Goal: Information Seeking & Learning: Find specific fact

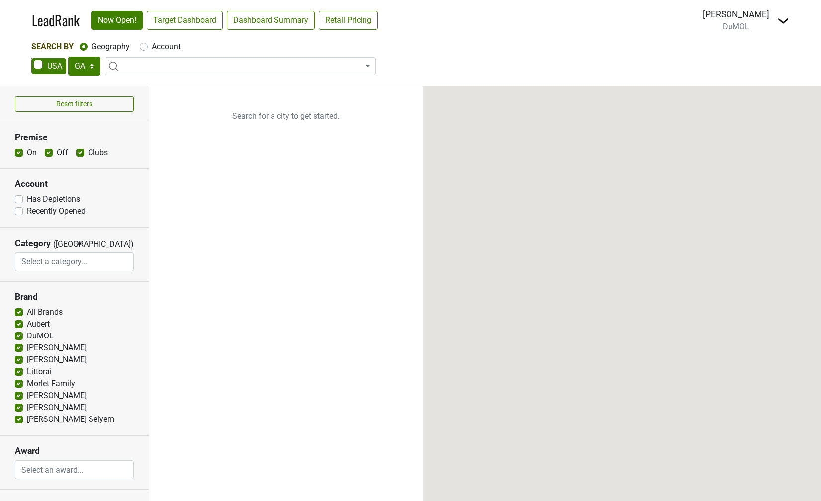
select select "GA"
select select
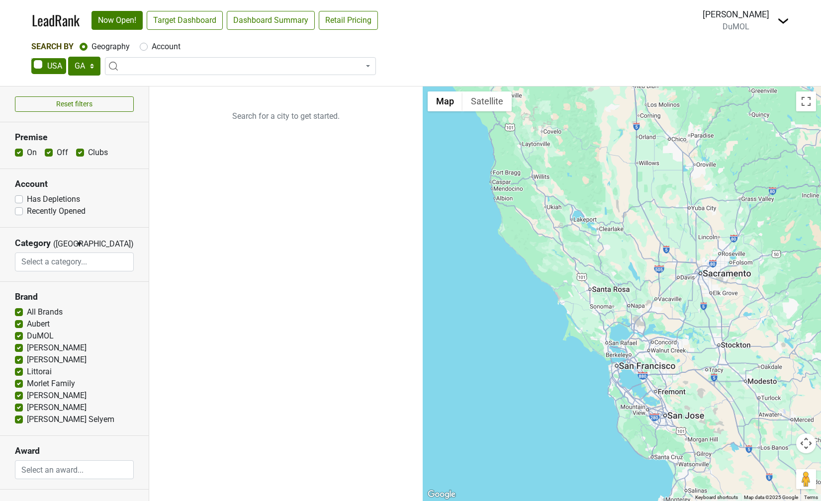
click at [150, 37] on nav "LeadRank Now Open! Target Dashboard Dashboard Summary Retail Pricing Loading...…" at bounding box center [410, 20] width 773 height 41
click at [148, 44] on div "Account" at bounding box center [160, 47] width 41 height 12
click at [152, 49] on label "Account" at bounding box center [166, 47] width 29 height 12
click at [145, 49] on input "Account" at bounding box center [144, 46] width 8 height 10
radio input "true"
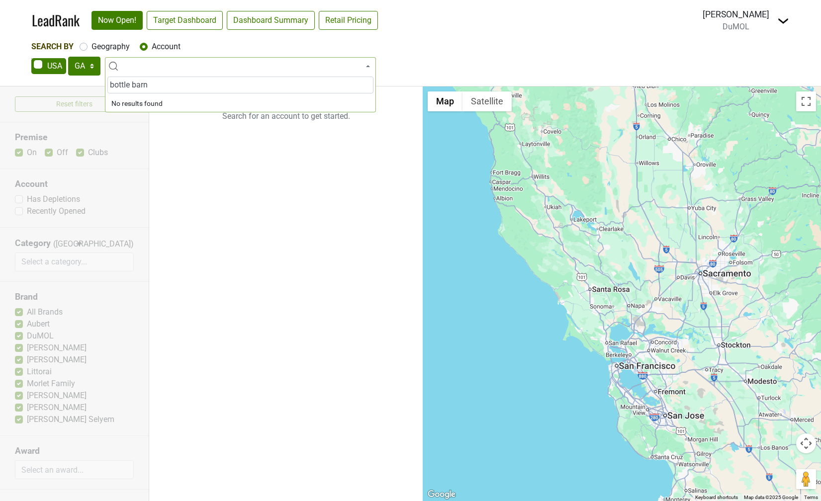
type input "bottle barn"
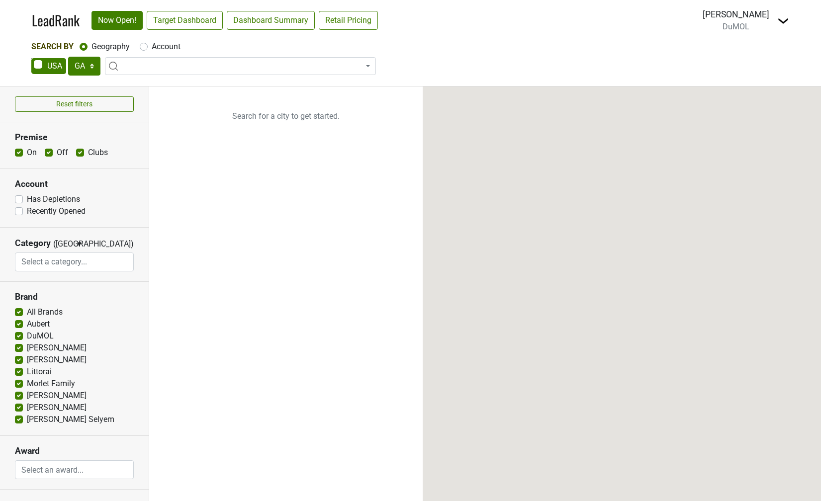
select select "GA"
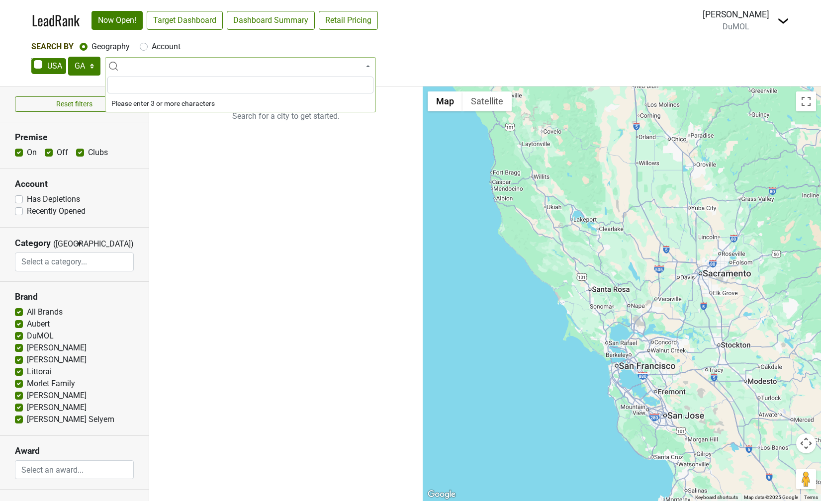
click at [144, 68] on span at bounding box center [240, 66] width 271 height 18
click at [148, 49] on div "Account" at bounding box center [160, 47] width 41 height 12
click at [152, 45] on label "Account" at bounding box center [166, 47] width 29 height 12
click at [145, 45] on input "Account" at bounding box center [144, 46] width 8 height 10
radio input "true"
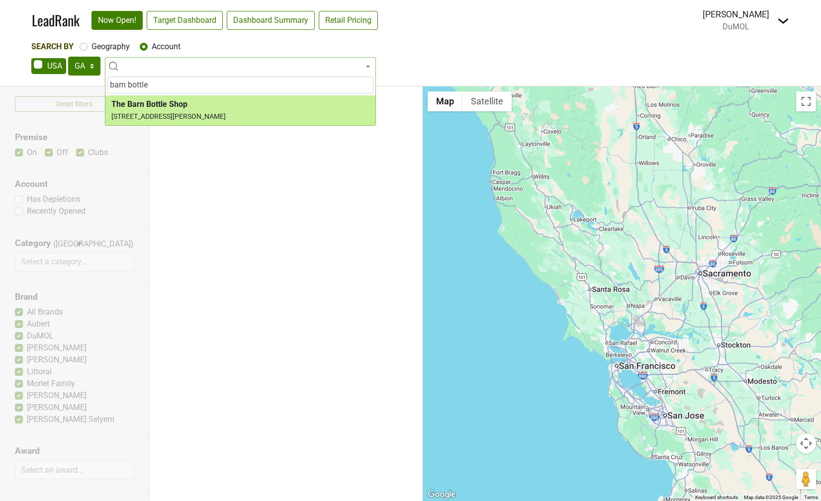
type input "barn bottle"
select select "325162"
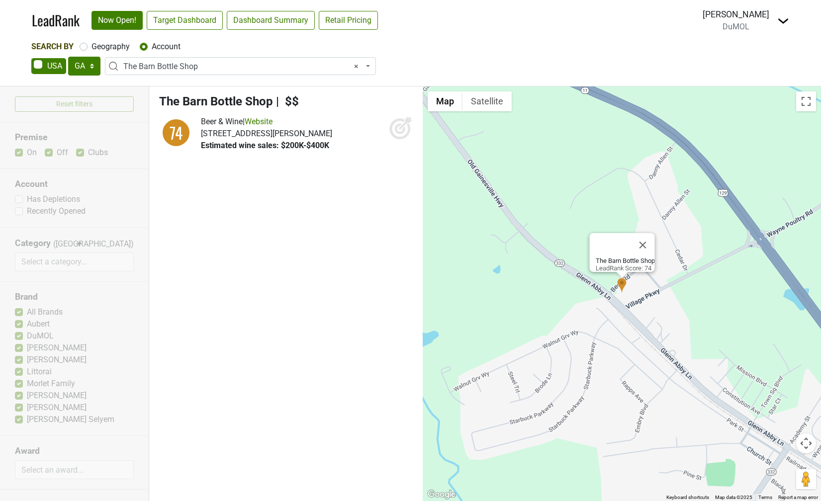
click at [782, 21] on img at bounding box center [783, 21] width 12 height 12
click at [733, 79] on link "Logout" at bounding box center [747, 72] width 84 height 16
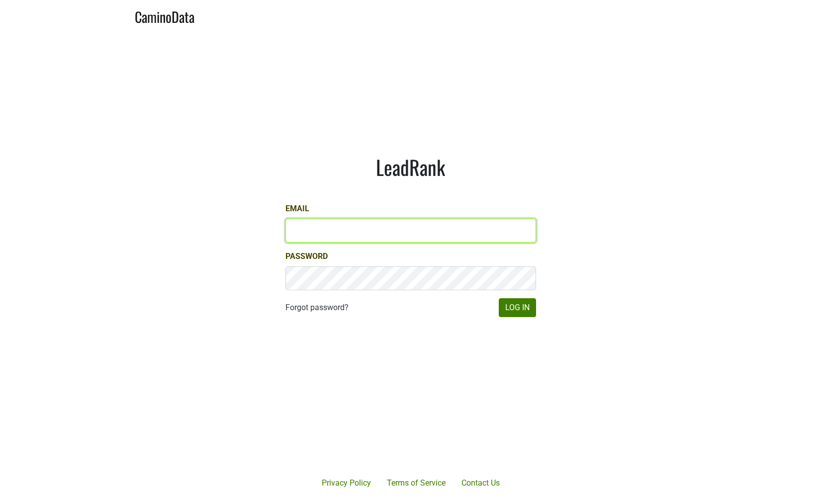
type input "dave@caminodata.com"
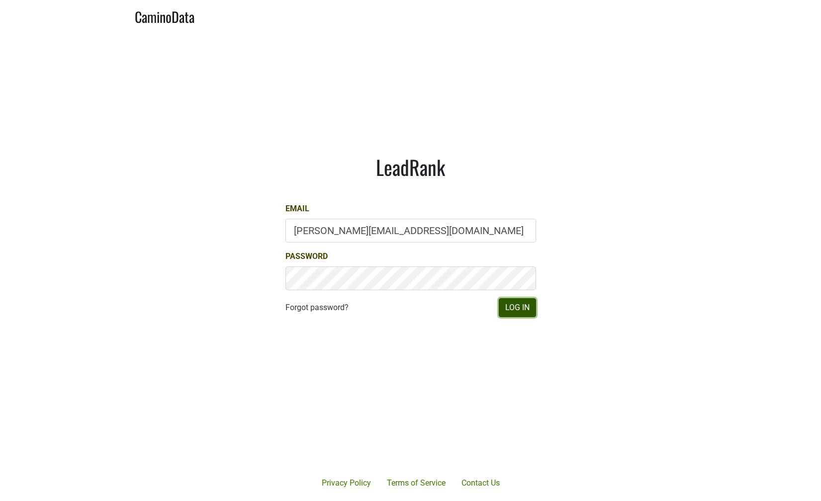
click at [512, 309] on button "Log In" at bounding box center [517, 307] width 37 height 19
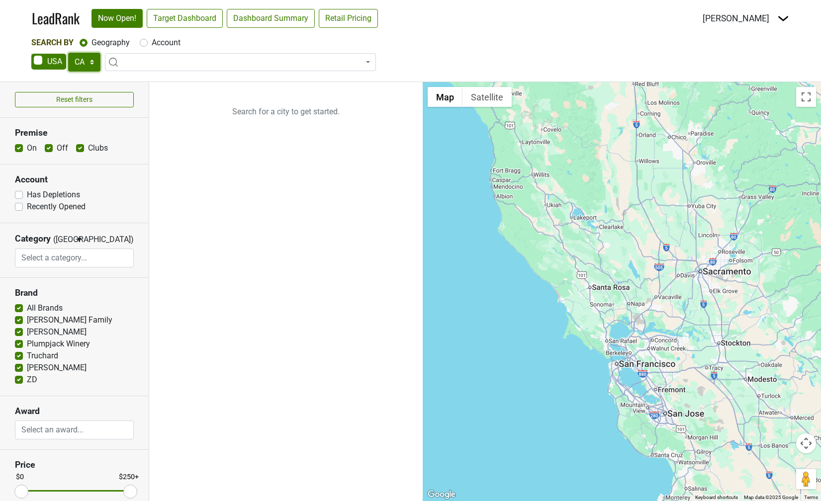
click at [92, 59] on select "AK AL AR AZ CA CO CT DC DE FL [GEOGRAPHIC_DATA] HI IA ID IL IN KS [GEOGRAPHIC_D…" at bounding box center [84, 62] width 32 height 19
select select "GA"
click at [68, 53] on select "AK AL AR AZ CA CO CT DC DE FL GA HI IA ID IL IN KS KY LA MA MD ME MI MN MO MS M…" at bounding box center [84, 62] width 32 height 19
click at [152, 44] on label "Account" at bounding box center [166, 43] width 29 height 12
click at [141, 44] on input "Account" at bounding box center [144, 42] width 8 height 10
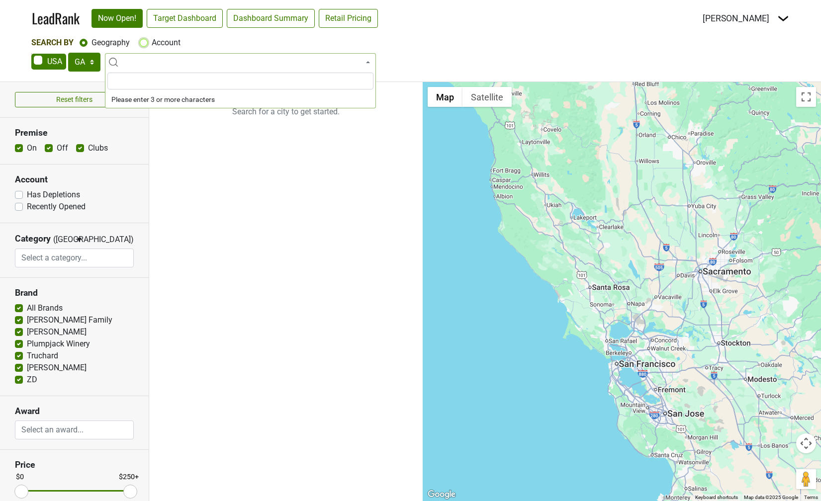
radio input "true"
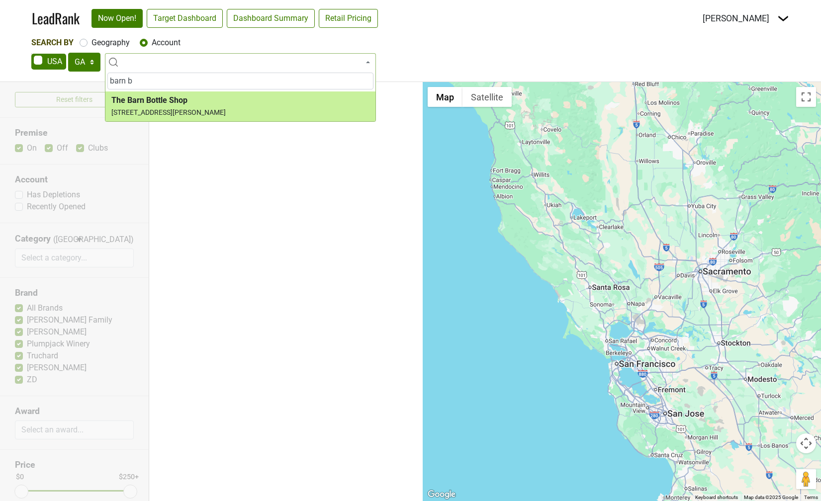
type input "barn b"
select select "325162"
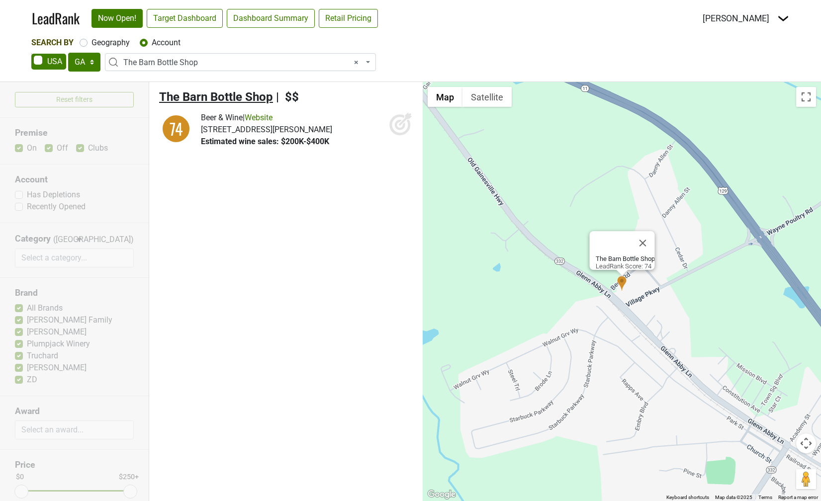
click at [258, 97] on span "The Barn Bottle Shop" at bounding box center [216, 97] width 114 height 14
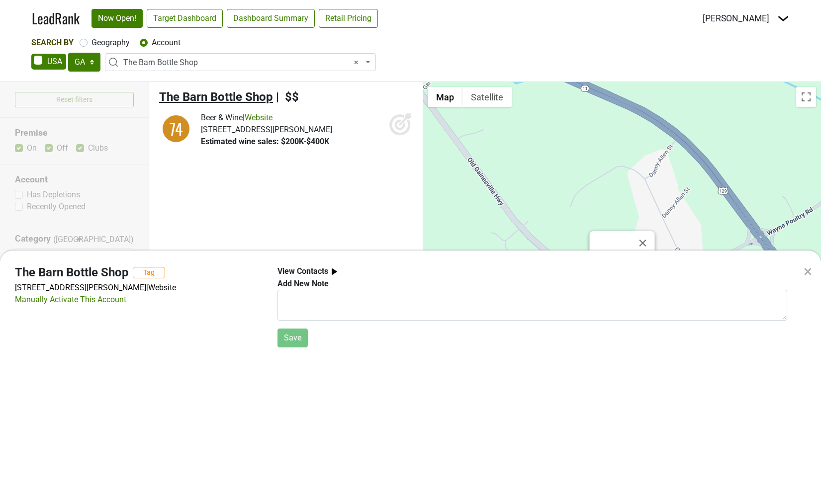
click at [258, 97] on div "× The Barn Bottle Shop Tag 25 Village Pkwy, Pendergrass, GA 30567 | Website Man…" at bounding box center [410, 250] width 821 height 501
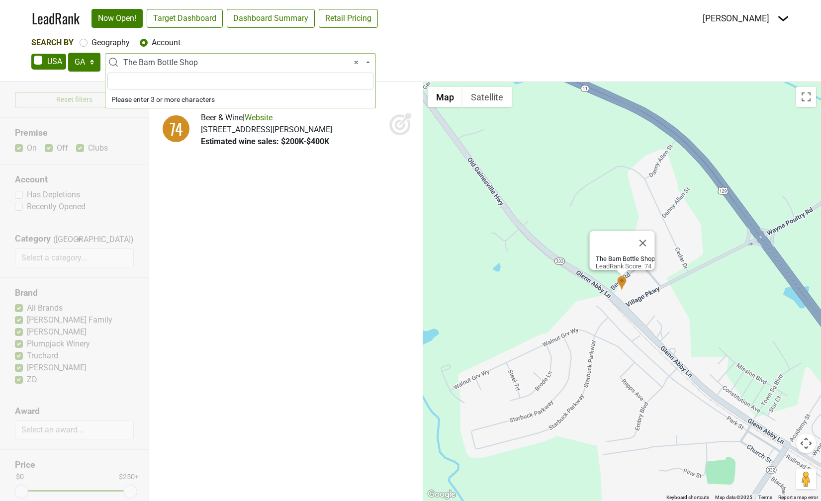
click at [167, 57] on span "× The Barn Bottle Shop" at bounding box center [243, 63] width 240 height 12
click at [83, 47] on div "Geography" at bounding box center [105, 43] width 50 height 12
click at [91, 42] on label "Geography" at bounding box center [110, 43] width 38 height 12
click at [84, 42] on input "Geography" at bounding box center [84, 42] width 8 height 10
radio input "true"
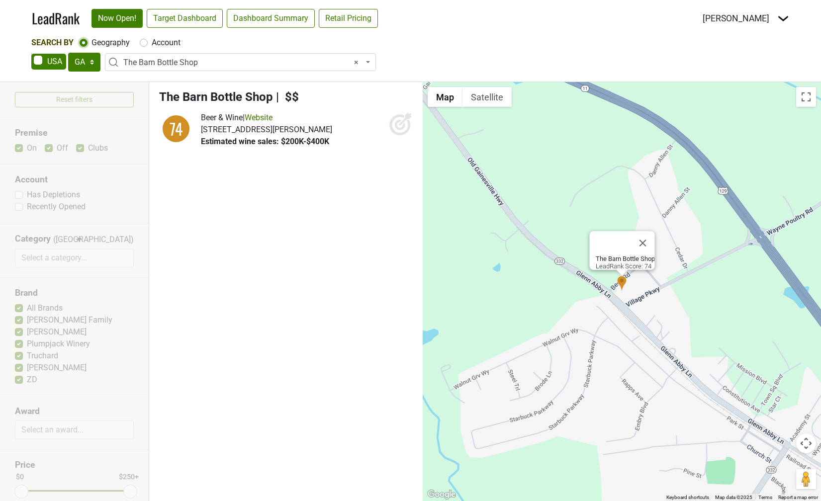
select select
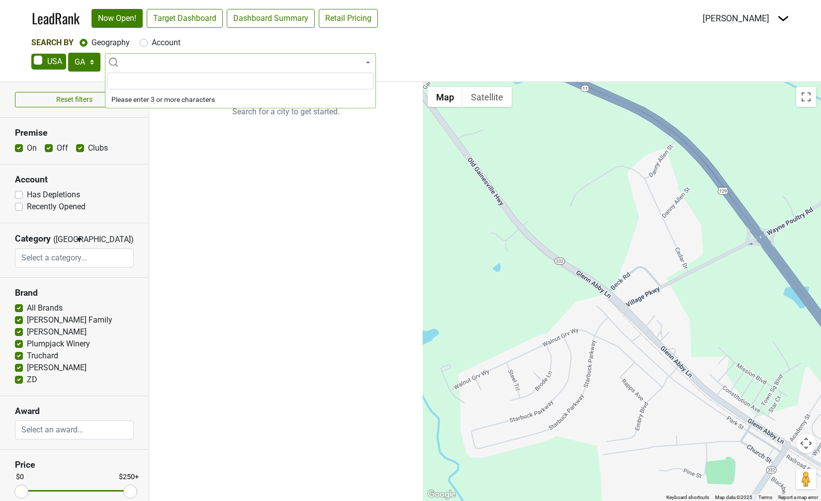
click at [152, 39] on label "Account" at bounding box center [166, 43] width 29 height 12
click at [141, 39] on input "Account" at bounding box center [144, 42] width 8 height 10
radio input "true"
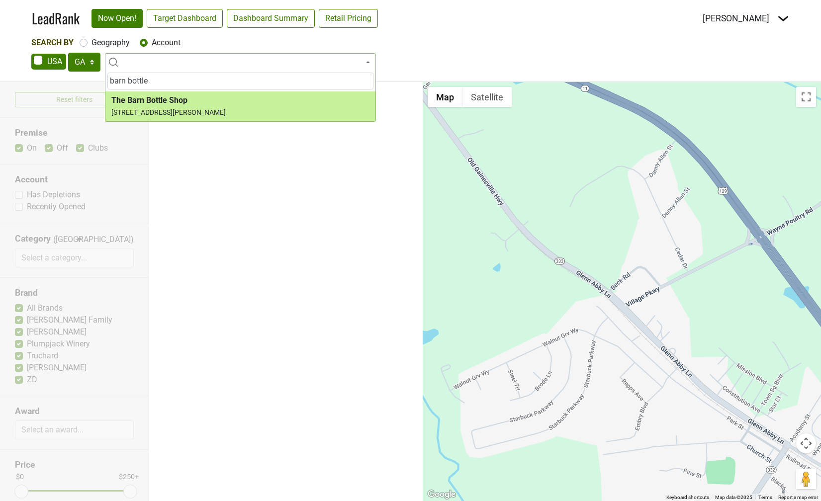
type input "barn bottle"
select select "325162"
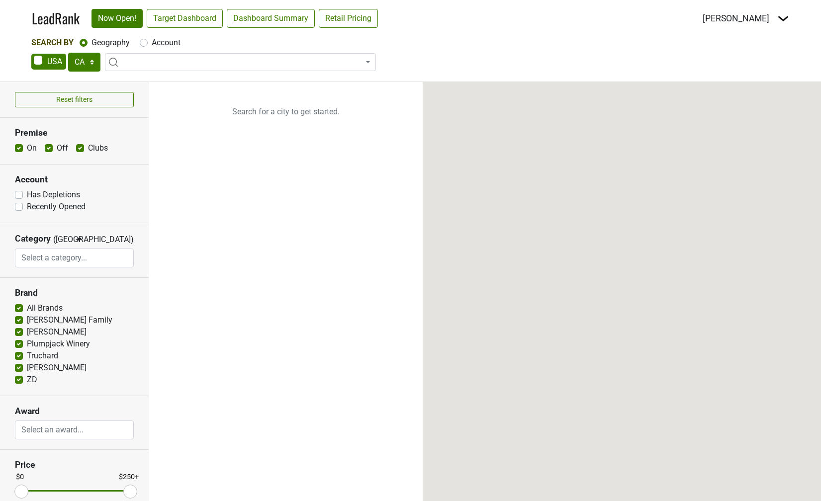
select select "CA"
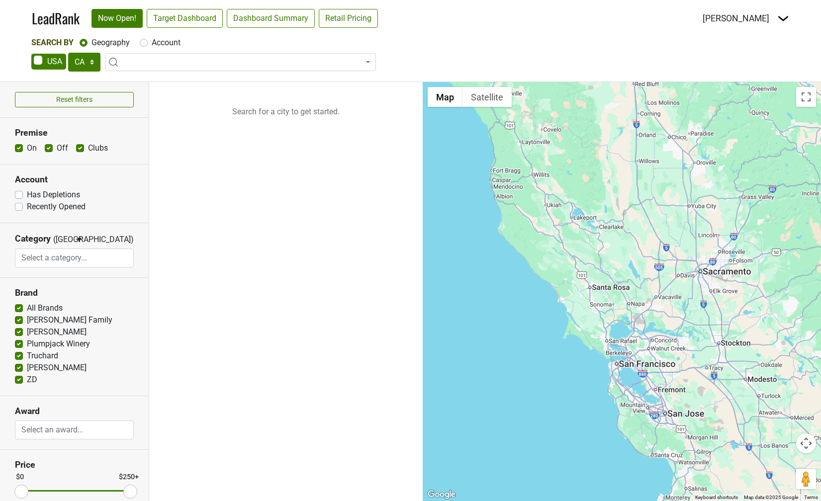
click at [777, 16] on img at bounding box center [783, 18] width 12 height 12
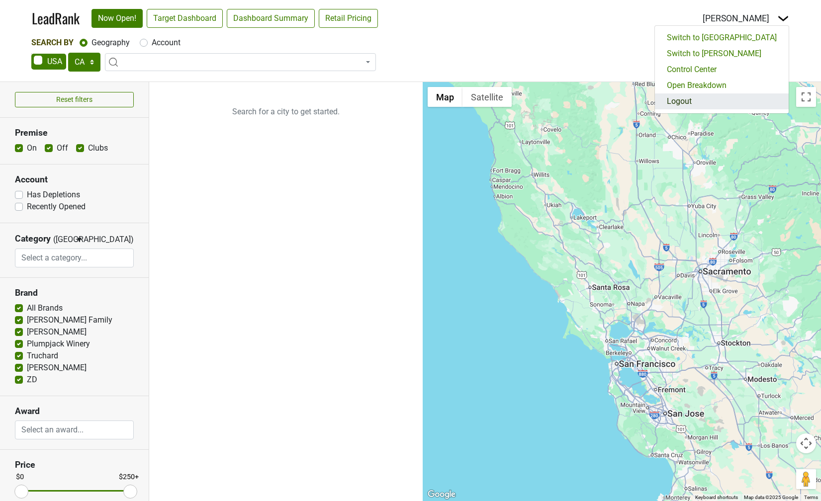
click at [724, 97] on link "Logout" at bounding box center [722, 101] width 134 height 16
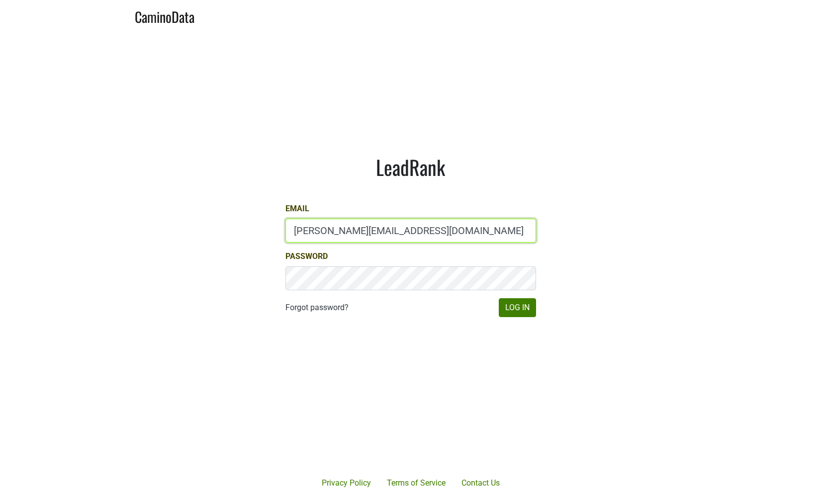
click at [328, 225] on input "[PERSON_NAME][EMAIL_ADDRESS][DOMAIN_NAME]" at bounding box center [410, 231] width 251 height 24
type input "[EMAIL_ADDRESS][DOMAIN_NAME]"
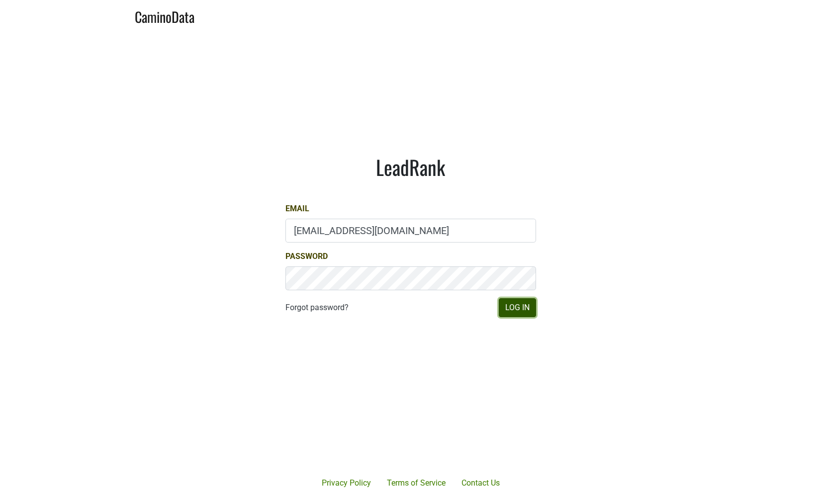
click at [507, 308] on button "Log In" at bounding box center [517, 307] width 37 height 19
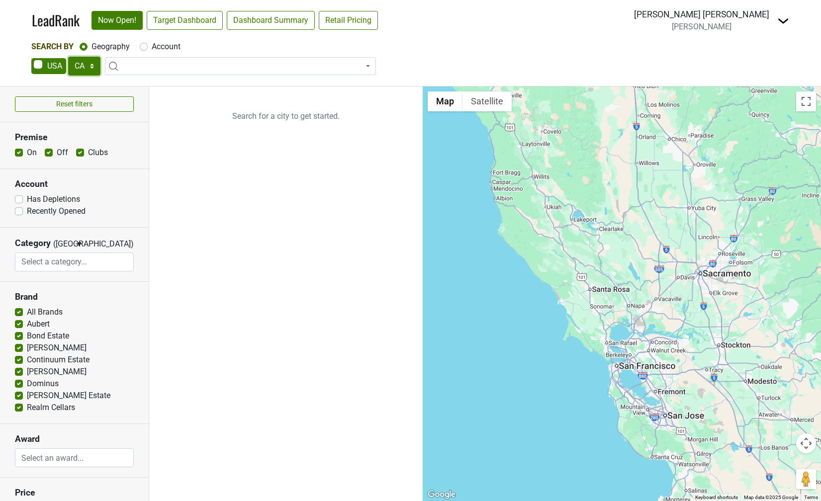
click at [87, 67] on select "AK AL AR AZ CA CO CT DC DE FL [GEOGRAPHIC_DATA] HI IA ID IL IN KS [GEOGRAPHIC_D…" at bounding box center [84, 66] width 32 height 19
select select "GA"
click at [68, 57] on select "AK AL AR AZ CA CO CT DC DE FL [GEOGRAPHIC_DATA] HI IA ID IL IN KS [GEOGRAPHIC_D…" at bounding box center [84, 66] width 32 height 19
click at [142, 51] on div "Account" at bounding box center [160, 47] width 41 height 12
click at [152, 49] on label "Account" at bounding box center [166, 47] width 29 height 12
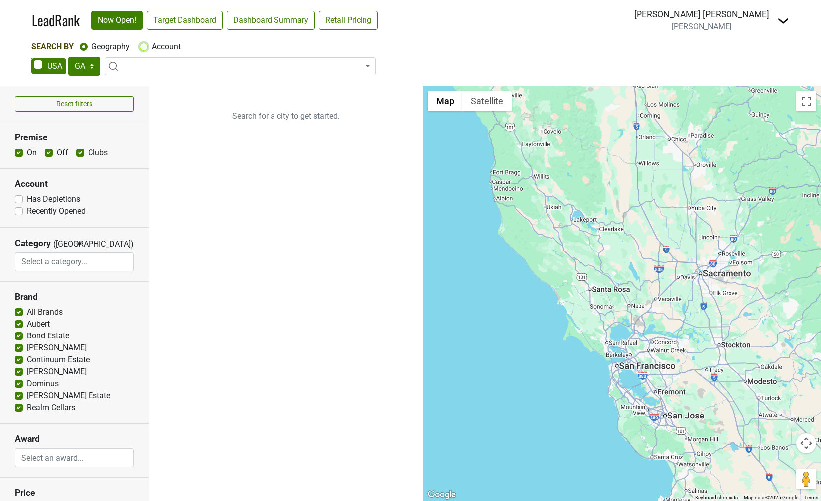
click at [142, 49] on input "Account" at bounding box center [144, 46] width 8 height 10
radio input "true"
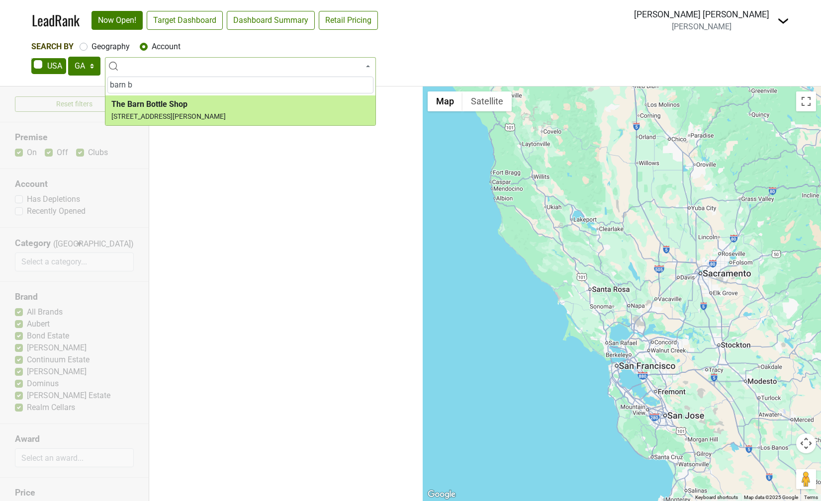
type input "barn b"
select select "325162"
